Goal: Transaction & Acquisition: Obtain resource

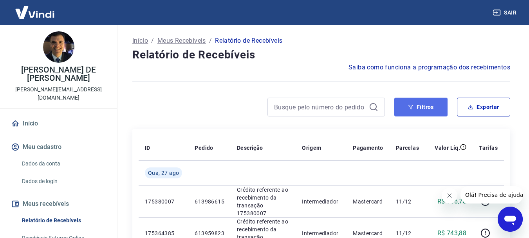
click at [422, 103] on button "Filtros" at bounding box center [421, 107] width 53 height 19
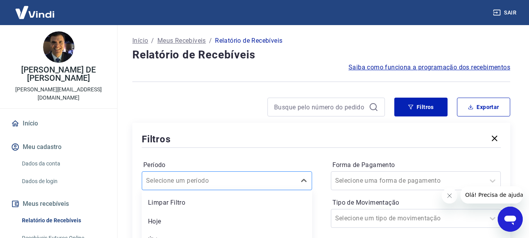
click at [188, 179] on div "option Limpar Filtro focused, 1 of 7. 7 results available. Use Up and Down to c…" at bounding box center [227, 180] width 170 height 19
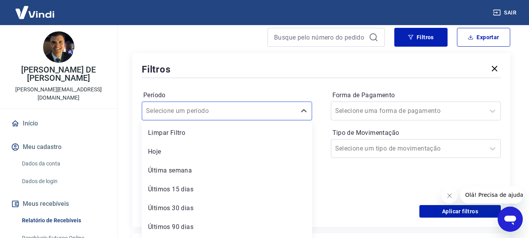
click at [223, 74] on div "Filtros" at bounding box center [321, 69] width 359 height 14
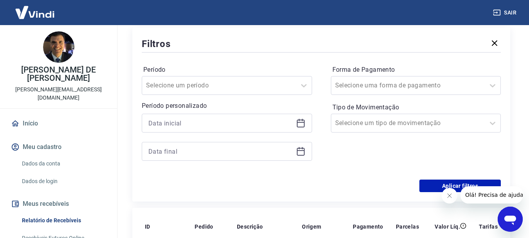
scroll to position [109, 0]
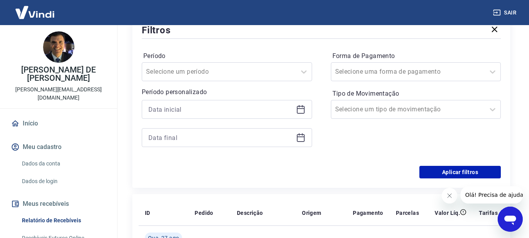
click at [299, 112] on icon at bounding box center [300, 109] width 9 height 9
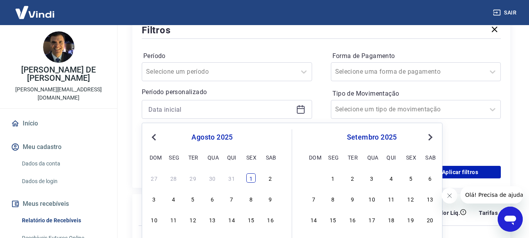
click at [252, 178] on div "1" at bounding box center [250, 177] width 9 height 9
type input "[DATE]"
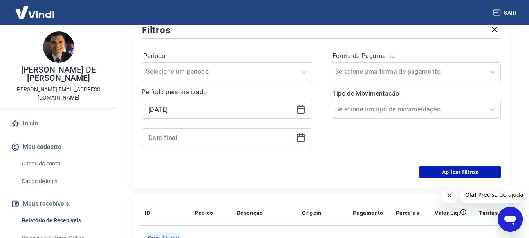
click at [319, 106] on div "Período Selecione um período Período personalizado Selected date: [DATE] [DATE]…" at bounding box center [321, 102] width 359 height 125
click at [301, 137] on icon at bounding box center [301, 136] width 8 height 1
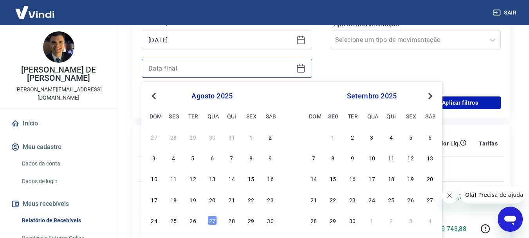
scroll to position [187, 0]
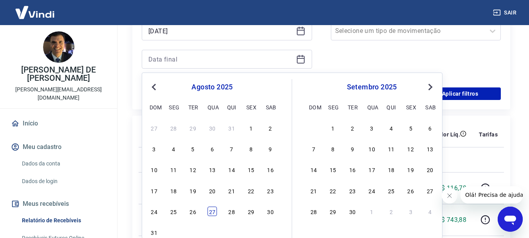
click at [212, 213] on div "27" at bounding box center [212, 211] width 9 height 9
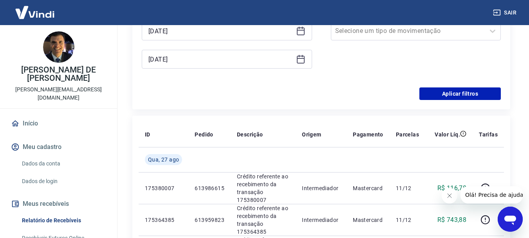
type input "[DATE]"
click at [443, 92] on button "Aplicar filtros" at bounding box center [461, 93] width 82 height 13
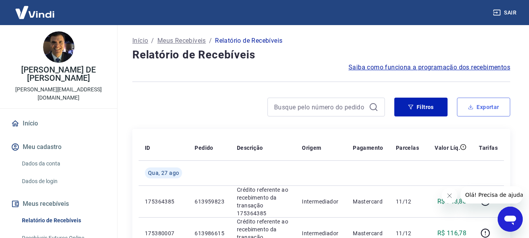
click at [486, 108] on button "Exportar" at bounding box center [483, 107] width 53 height 19
type input "[DATE]"
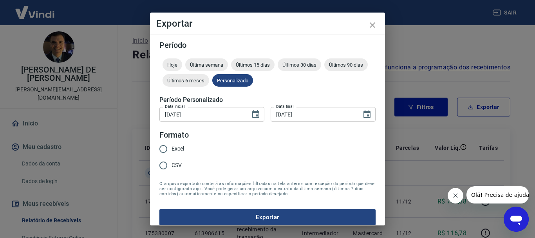
click at [164, 148] on input "Excel" at bounding box center [163, 149] width 16 height 16
radio input "true"
click at [254, 211] on button "Exportar" at bounding box center [267, 217] width 216 height 16
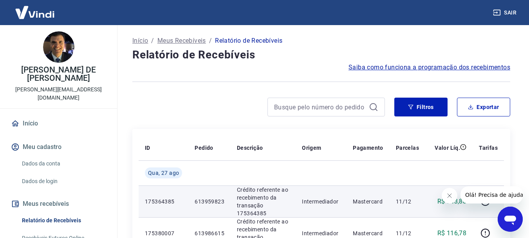
click at [423, 202] on td "11/12" at bounding box center [408, 201] width 36 height 32
